Goal: Transaction & Acquisition: Book appointment/travel/reservation

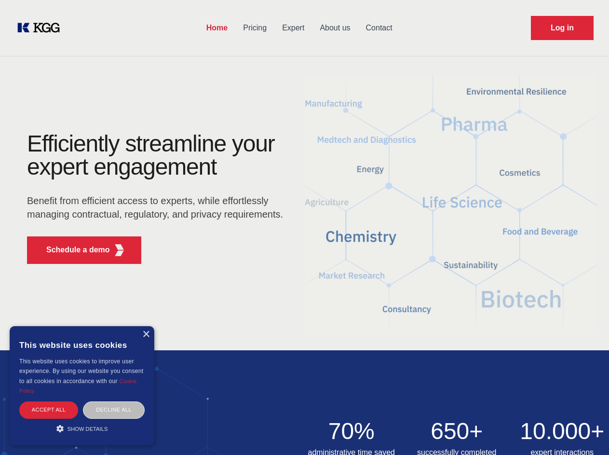
click at [304, 227] on div "Efficiently streamline your expert engagement Benefit from efficient access to …" at bounding box center [158, 201] width 293 height 139
click at [72, 250] on p "Schedule a demo" at bounding box center [78, 250] width 64 height 12
click at [146, 334] on div "× This website uses cookies This website uses cookies to improve user experienc…" at bounding box center [82, 385] width 145 height 119
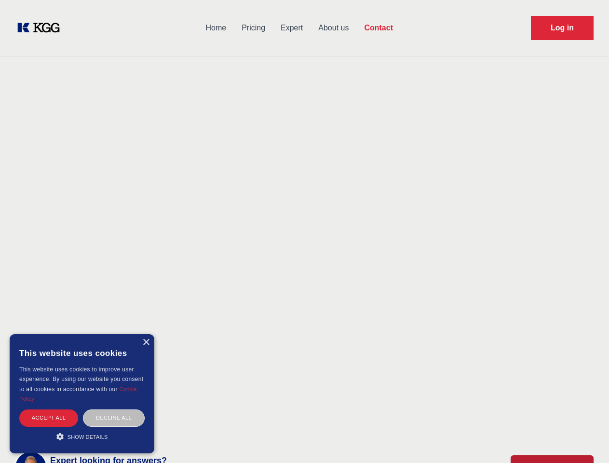
click at [49, 410] on div "Accept all" at bounding box center [48, 418] width 59 height 17
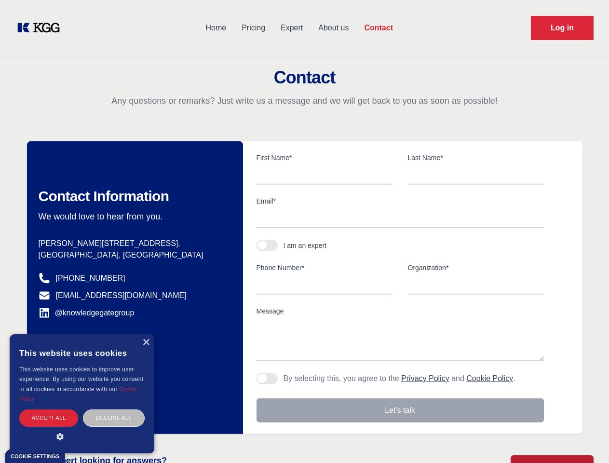
click at [114, 410] on div "Decline all" at bounding box center [114, 418] width 62 height 17
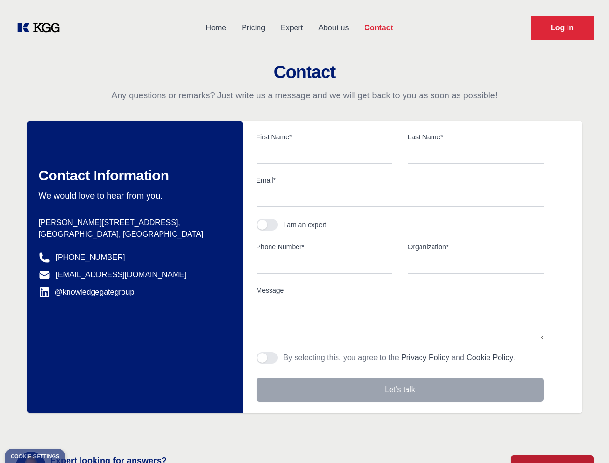
click at [82, 428] on main "Contact Any questions or remarks? Just write us a message and we will get back …" at bounding box center [304, 251] width 609 height 502
